Goal: Task Accomplishment & Management: Complete application form

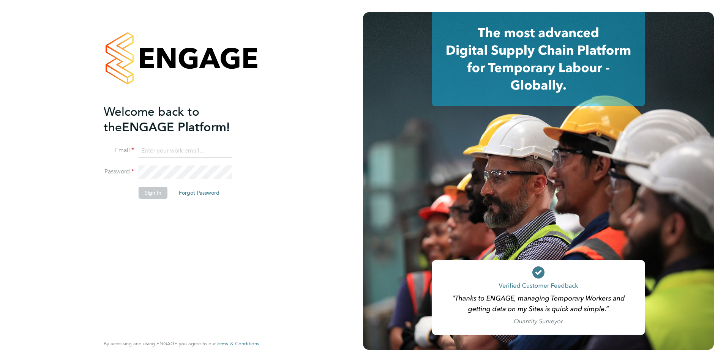
type input "[EMAIL_ADDRESS][DOMAIN_NAME]"
click at [153, 190] on button "Sign In" at bounding box center [153, 193] width 29 height 12
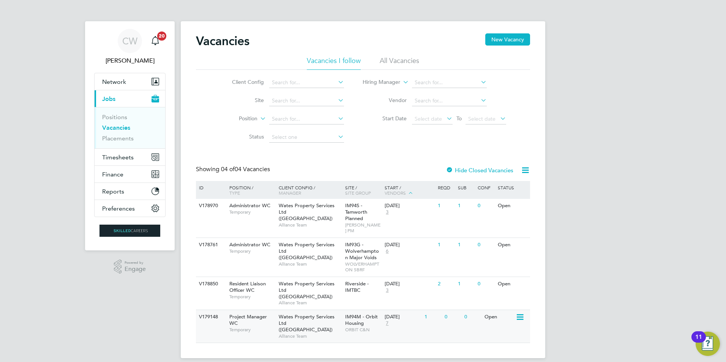
click at [254, 310] on div "Project Manager WC Temporary" at bounding box center [250, 323] width 53 height 26
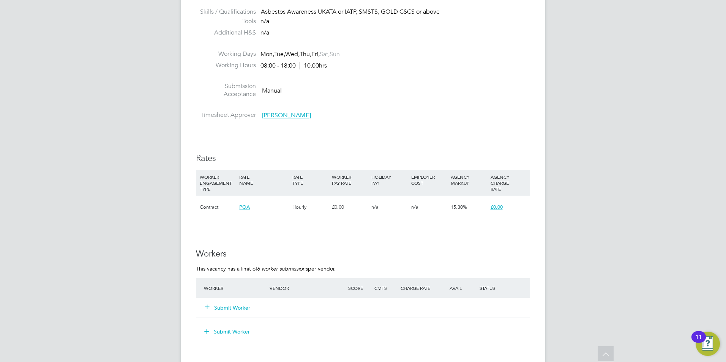
scroll to position [418, 0]
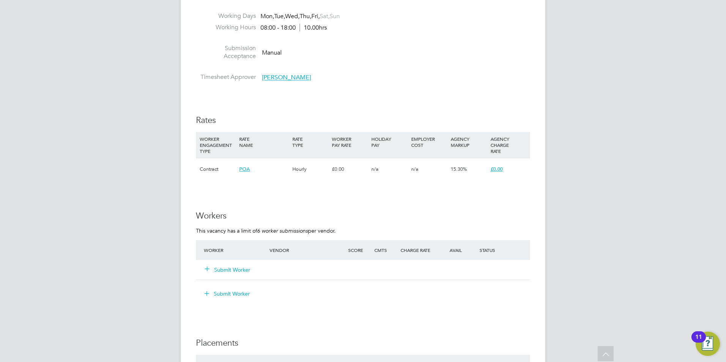
click at [245, 271] on button "Submit Worker" at bounding box center [228, 270] width 46 height 8
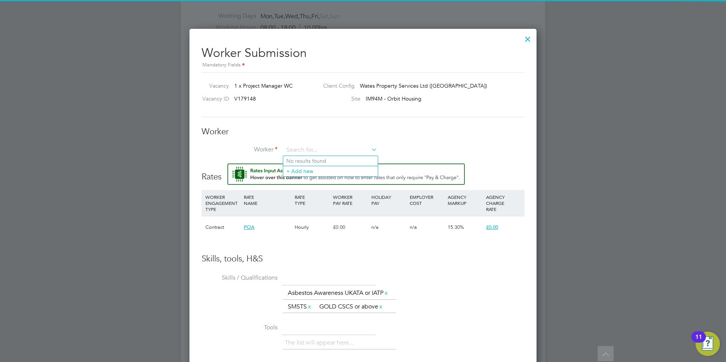
scroll to position [0, 0]
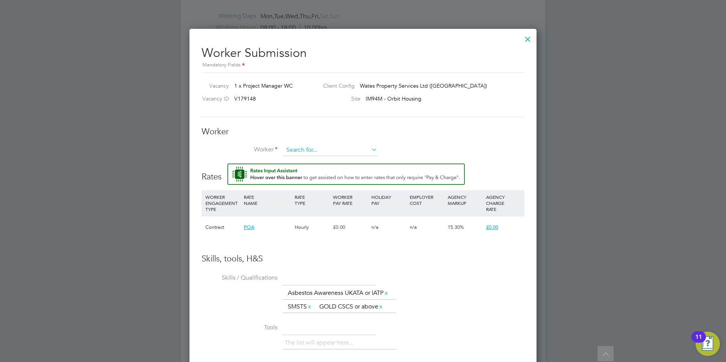
click at [315, 150] on input at bounding box center [331, 150] width 94 height 11
click at [319, 169] on li "+ Add new" at bounding box center [330, 171] width 95 height 10
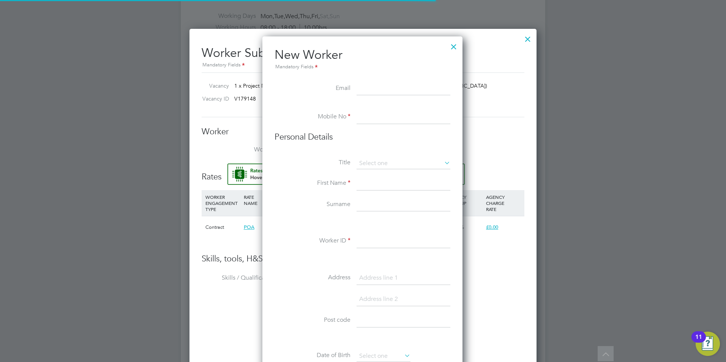
scroll to position [647, 201]
drag, startPoint x: 378, startPoint y: 114, endPoint x: 382, endPoint y: 116, distance: 4.2
click at [378, 114] on input at bounding box center [404, 118] width 94 height 14
click at [374, 117] on input at bounding box center [404, 118] width 94 height 14
paste input "447882555051"
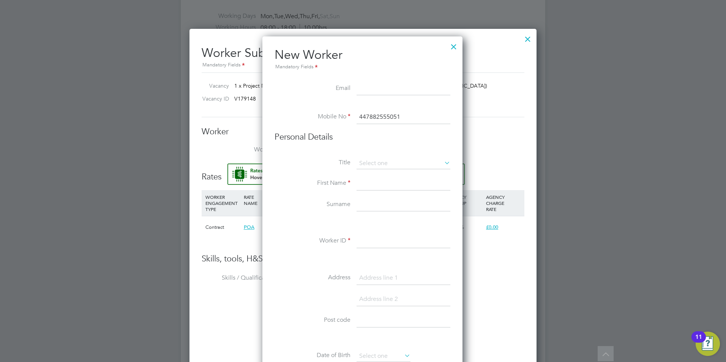
drag, startPoint x: 365, startPoint y: 119, endPoint x: 369, endPoint y: 119, distance: 3.8
click at [365, 119] on input "447882555051" at bounding box center [404, 118] width 94 height 14
type input "07882555051"
click at [416, 175] on li "Title" at bounding box center [363, 167] width 176 height 19
click at [414, 183] on input at bounding box center [404, 184] width 94 height 14
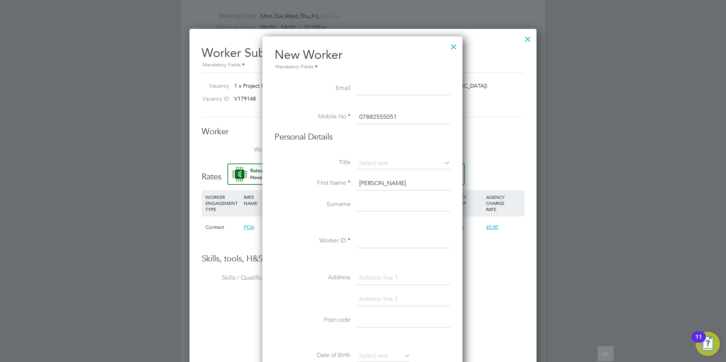
type input "Ian"
type input "Butt"
click at [393, 93] on input at bounding box center [404, 89] width 94 height 14
drag, startPoint x: 311, startPoint y: 166, endPoint x: 365, endPoint y: 161, distance: 53.9
click at [316, 165] on label "Title" at bounding box center [313, 163] width 76 height 8
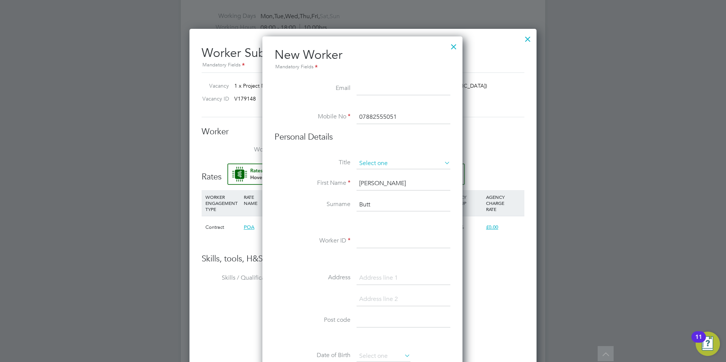
click at [392, 163] on input at bounding box center [404, 163] width 94 height 11
click at [387, 174] on li "Mr" at bounding box center [403, 174] width 95 height 10
type input "Mr"
drag, startPoint x: 371, startPoint y: 243, endPoint x: 365, endPoint y: 242, distance: 5.9
click at [366, 242] on input at bounding box center [404, 242] width 94 height 14
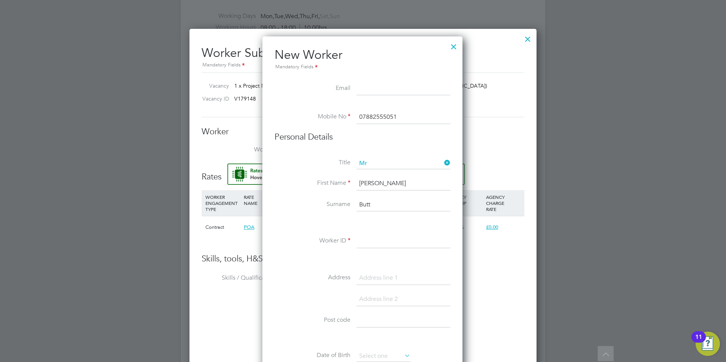
paste input "351842"
type input "351842"
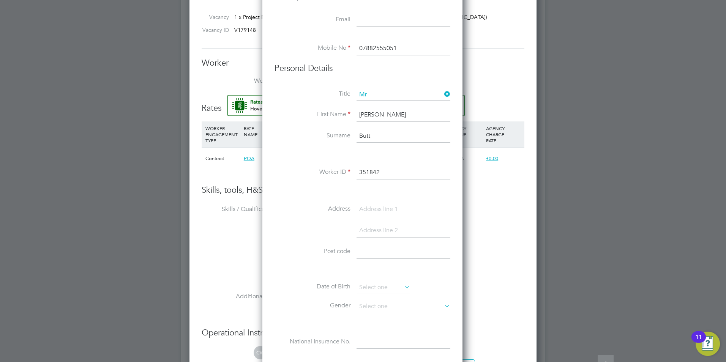
scroll to position [494, 0]
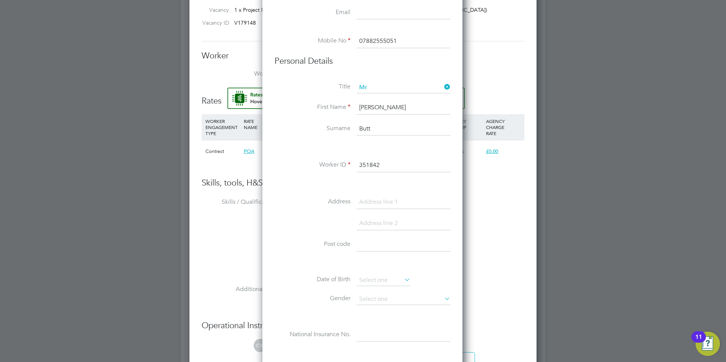
click at [330, 201] on label "Address" at bounding box center [313, 202] width 76 height 8
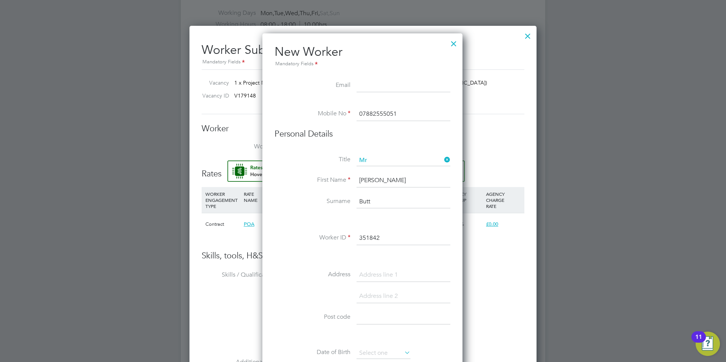
scroll to position [418, 0]
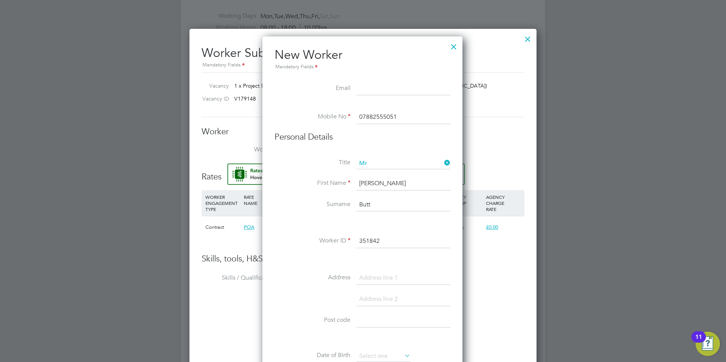
click at [372, 85] on input at bounding box center [404, 89] width 94 height 14
paste input "ianbutt@yahoo.com"
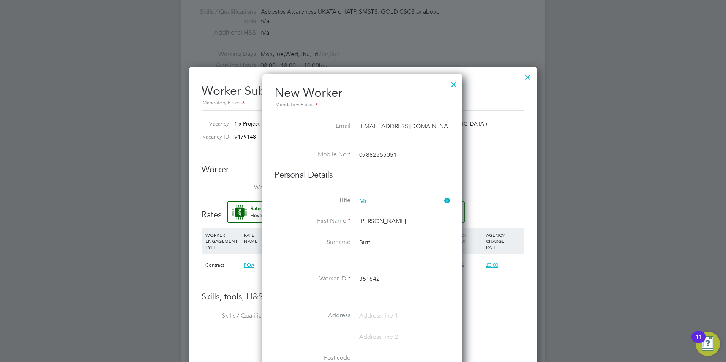
type input "ianbutt@yahoo.com"
click at [337, 168] on li "Mobile No 07882555051" at bounding box center [363, 159] width 176 height 21
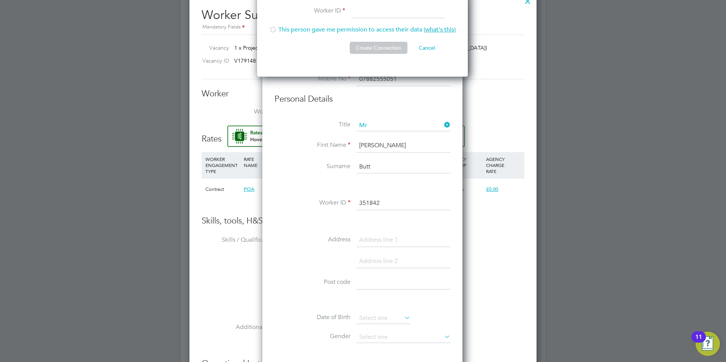
scroll to position [342, 0]
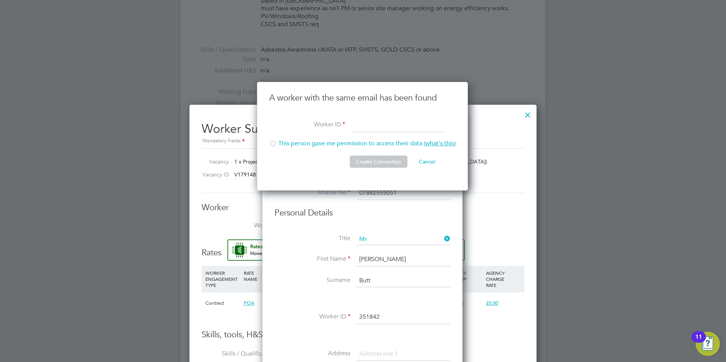
click at [277, 142] on div at bounding box center [273, 145] width 8 height 8
click at [379, 115] on li "A worker with the same email has been found" at bounding box center [362, 106] width 187 height 26
drag, startPoint x: 379, startPoint y: 115, endPoint x: 379, endPoint y: 131, distance: 15.6
click at [379, 131] on input at bounding box center [398, 126] width 94 height 14
type input "351842"
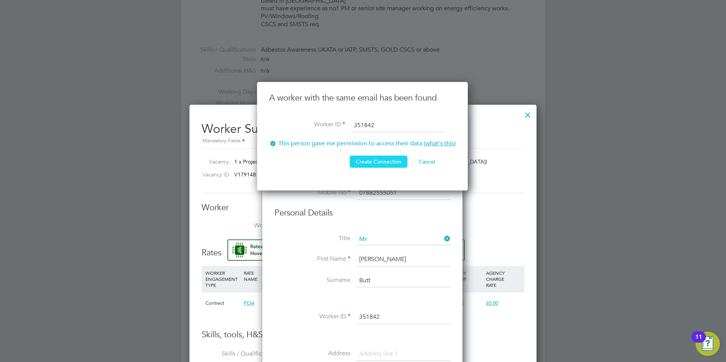
click at [383, 160] on button "Create Connection" at bounding box center [379, 162] width 58 height 12
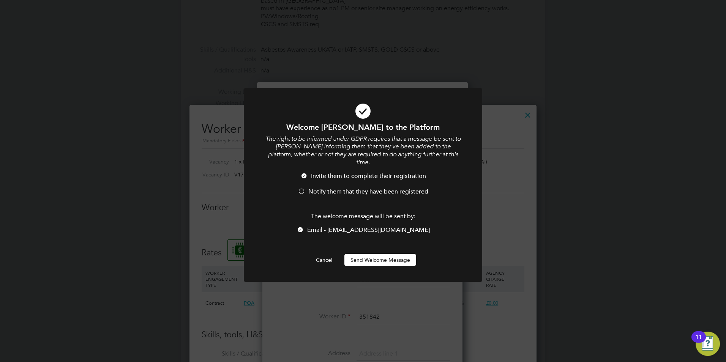
click at [390, 254] on button "Send Welcome Message" at bounding box center [381, 260] width 72 height 12
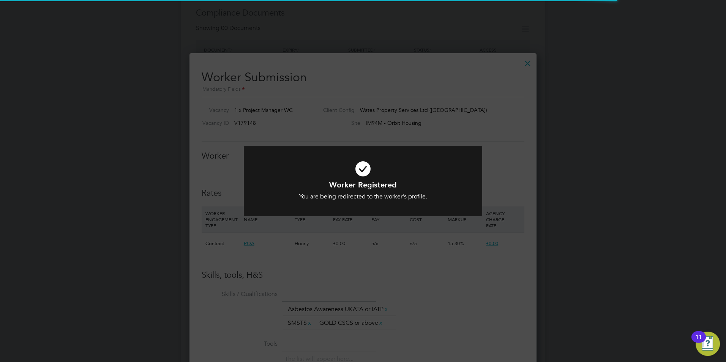
scroll to position [392, 0]
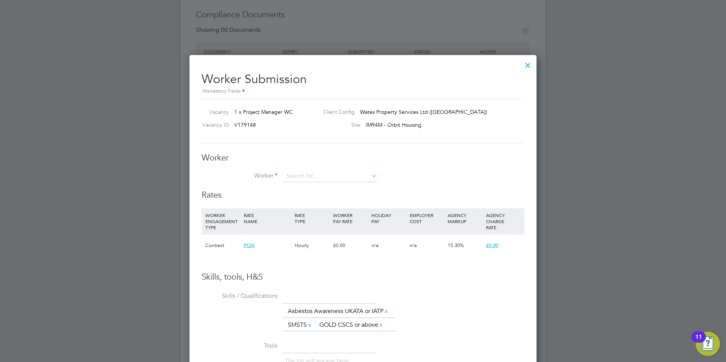
click at [287, 182] on div "All Workers Worker Payment History Tasks Activity Logs Worker Payment History T…" at bounding box center [363, 81] width 365 height 934
paste input "ianbutt@yahoo.com"
click at [305, 185] on li "Ian Butt (351842)" at bounding box center [330, 187] width 95 height 10
type input "Ian Butt (351842)"
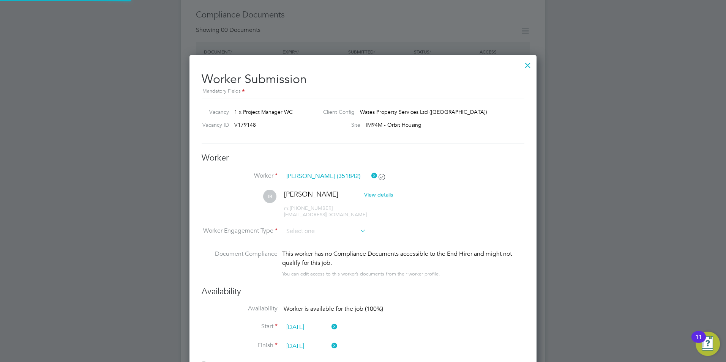
scroll to position [651, 348]
click at [436, 183] on li "Worker Ian Butt (351842)" at bounding box center [363, 180] width 323 height 19
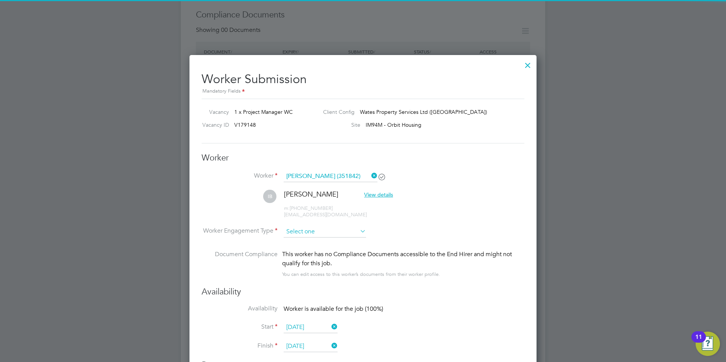
click at [322, 227] on input at bounding box center [325, 231] width 82 height 11
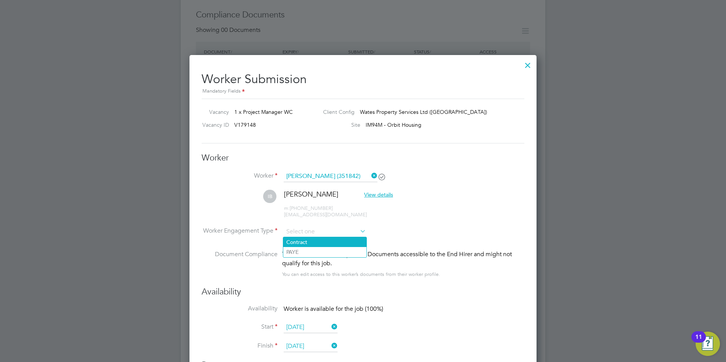
click at [329, 245] on li "Contract" at bounding box center [324, 242] width 83 height 10
type input "Contract"
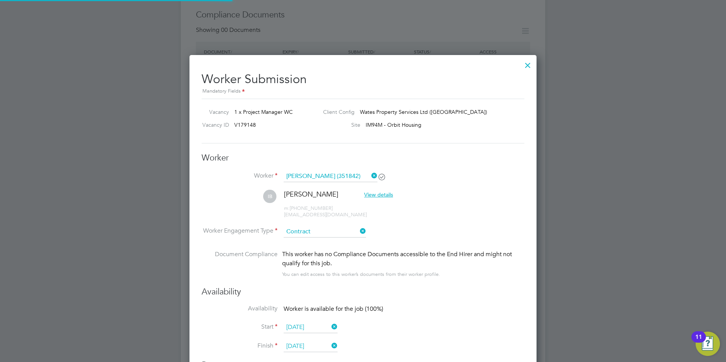
scroll to position [22, 39]
click at [417, 220] on li "IB Ian Butt View details m: +447882555051 ianbutt@yahoo.com" at bounding box center [363, 208] width 323 height 36
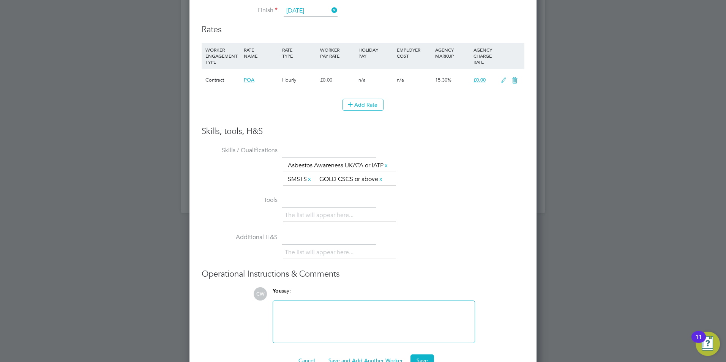
scroll to position [755, 0]
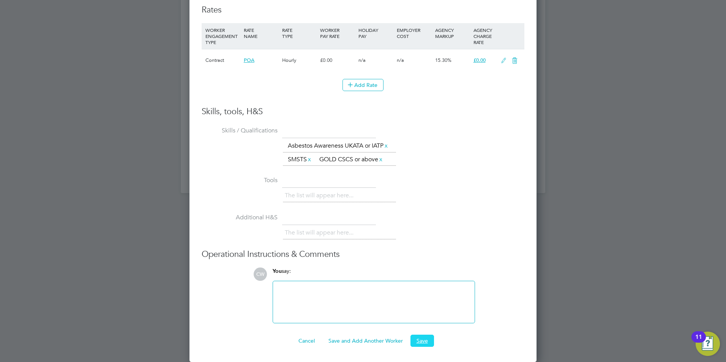
click at [427, 343] on button "Save" at bounding box center [423, 341] width 24 height 12
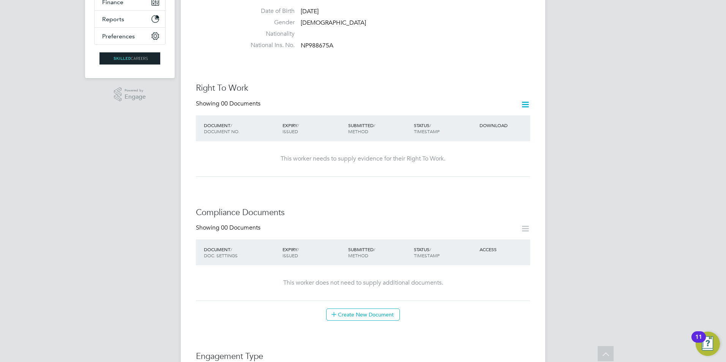
scroll to position [0, 0]
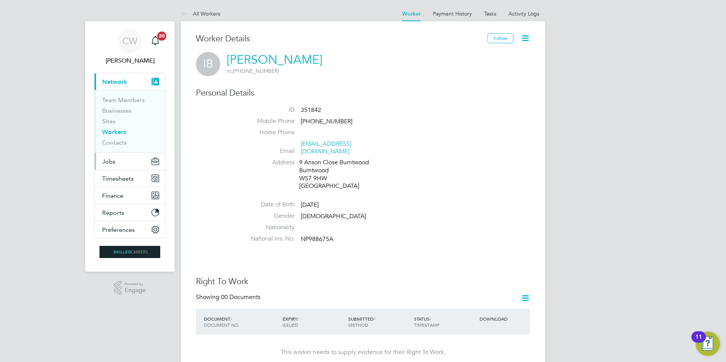
click at [119, 159] on button "Jobs" at bounding box center [130, 161] width 71 height 17
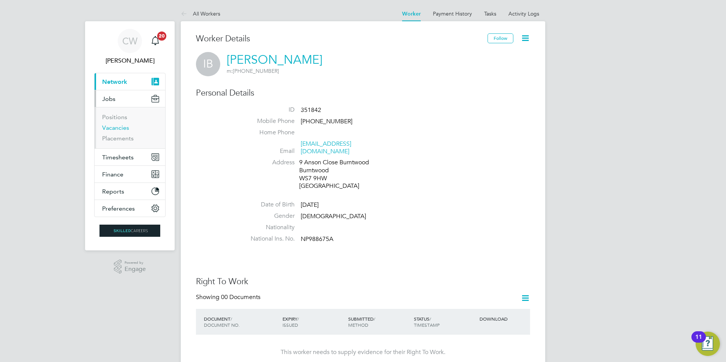
click at [125, 127] on link "Vacancies" at bounding box center [115, 127] width 27 height 7
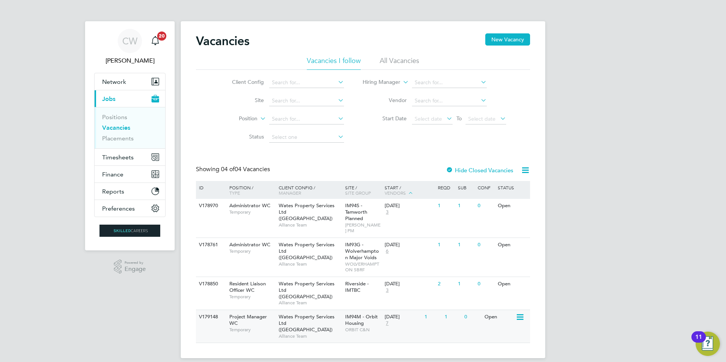
click at [232, 314] on span "Project Manager WC" at bounding box center [248, 320] width 38 height 13
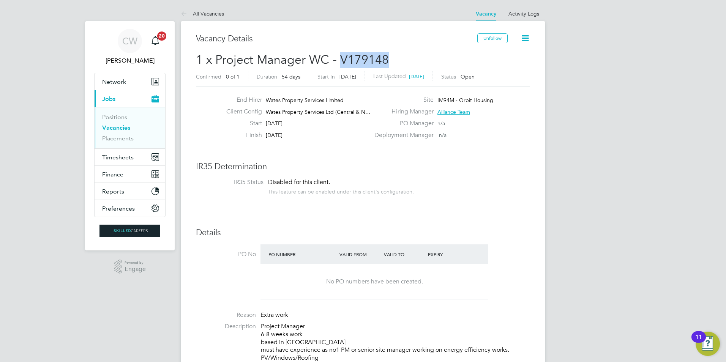
drag, startPoint x: 340, startPoint y: 60, endPoint x: 386, endPoint y: 58, distance: 45.6
click at [386, 58] on span "1 x Project Manager WC - V179148" at bounding box center [292, 59] width 193 height 15
copy span "V179148"
click at [420, 194] on li "IR35 Status Disabled for this client. This feature can be enabled under this cl…" at bounding box center [363, 188] width 319 height 19
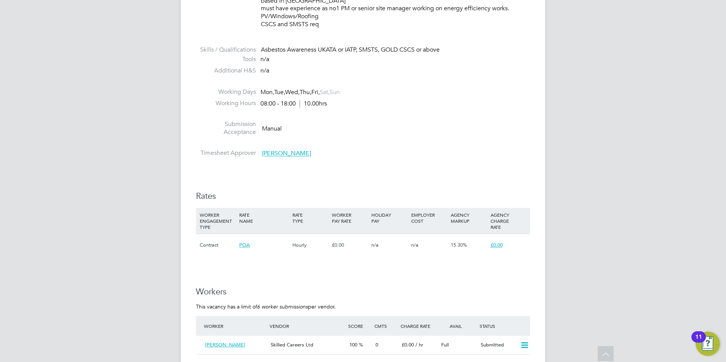
scroll to position [608, 0]
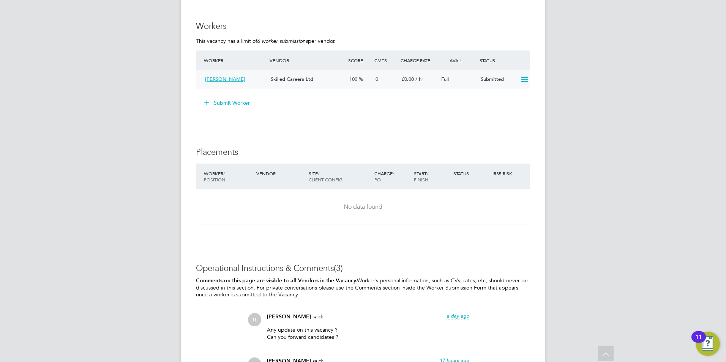
click at [217, 81] on span "Ian Butt" at bounding box center [225, 79] width 40 height 6
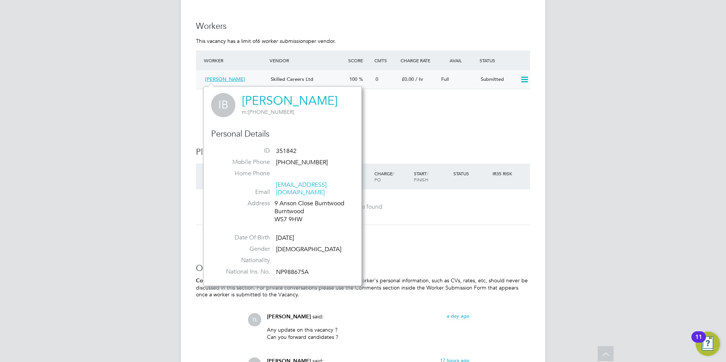
click at [528, 81] on icon at bounding box center [524, 80] width 9 height 6
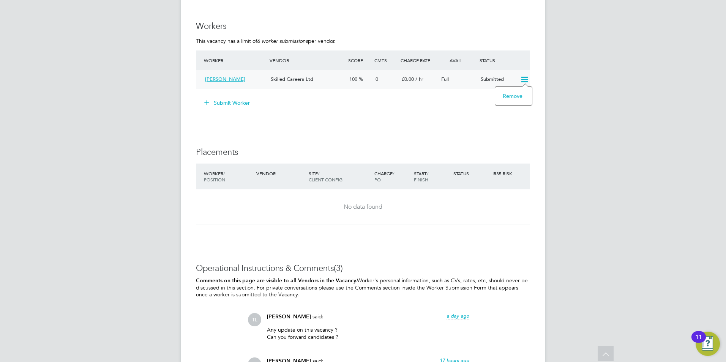
click at [212, 79] on span "Ian Butt" at bounding box center [225, 79] width 40 height 6
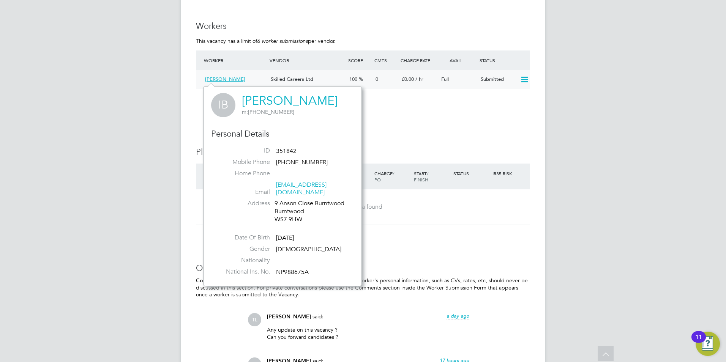
click at [212, 79] on span "Ian Butt" at bounding box center [225, 79] width 40 height 6
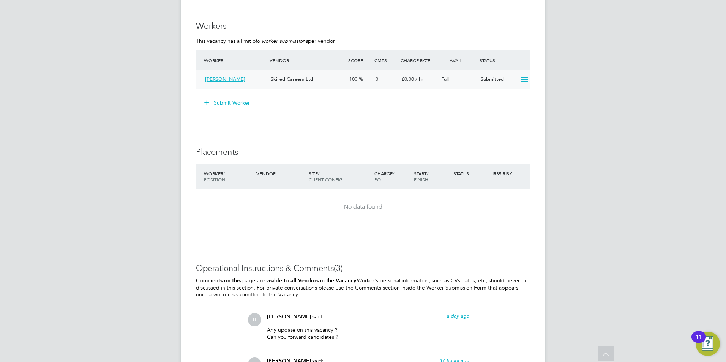
click at [258, 71] on div "Ian Butt Skilled Careers Ltd 100 0 £0.00 / hr Full Submitted" at bounding box center [363, 79] width 334 height 19
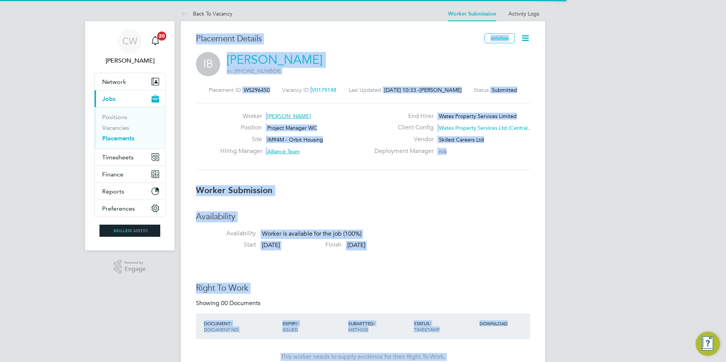
scroll to position [4, 4]
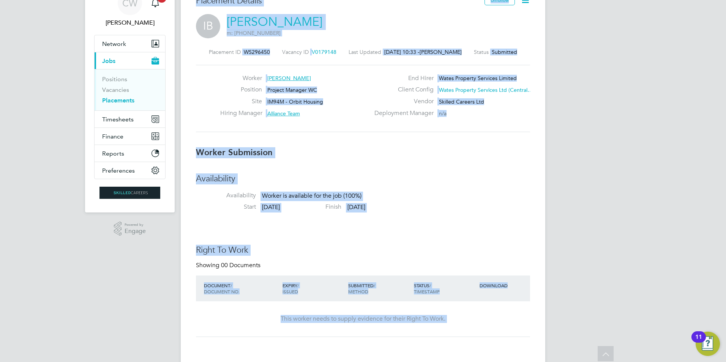
click at [285, 78] on span "Ian Butt" at bounding box center [289, 78] width 44 height 7
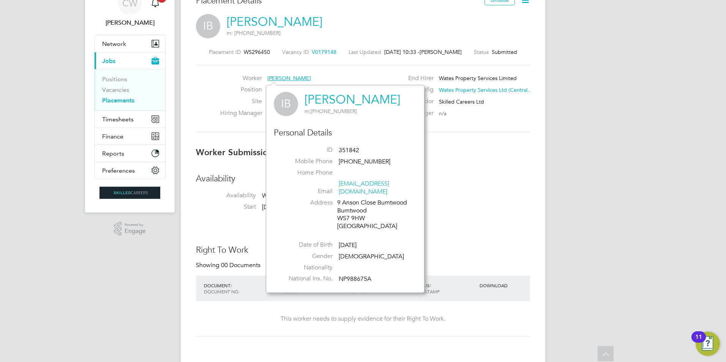
click at [520, 198] on li "Availability Availability Worker is available for the job (100%)" at bounding box center [363, 189] width 334 height 30
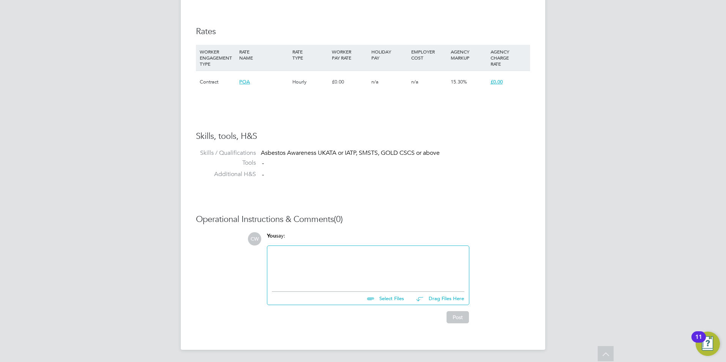
click at [379, 299] on input "file" at bounding box center [408, 297] width 114 height 11
click at [351, 293] on div "Select Files Drag Files Here" at bounding box center [368, 296] width 193 height 17
click at [380, 304] on div "Select Files Drag Files Here" at bounding box center [368, 296] width 193 height 17
click at [382, 304] on div "Select Files Drag Files Here" at bounding box center [368, 296] width 193 height 17
click at [387, 297] on input "file" at bounding box center [408, 297] width 114 height 11
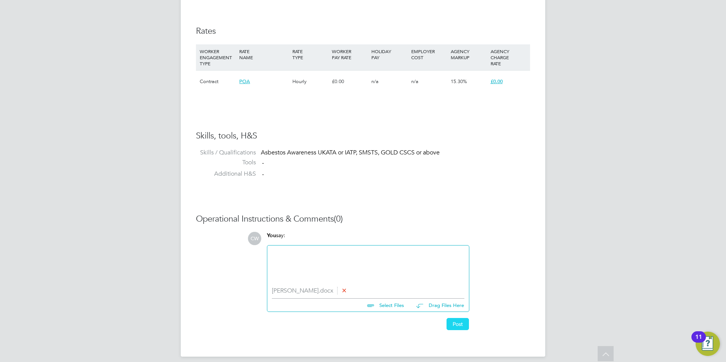
click at [468, 326] on button "Post" at bounding box center [458, 324] width 22 height 12
